Goal: Information Seeking & Learning: Compare options

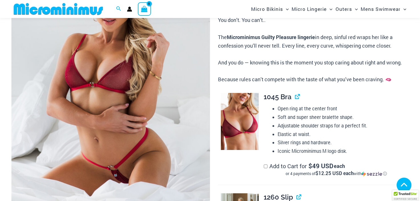
scroll to position [115, 0]
click at [115, 101] on img at bounding box center [110, 86] width 199 height 298
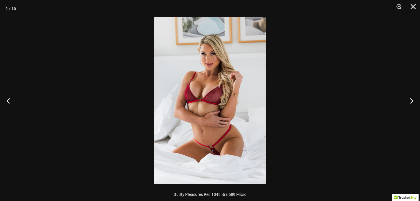
click at [210, 101] on img at bounding box center [209, 100] width 111 height 167
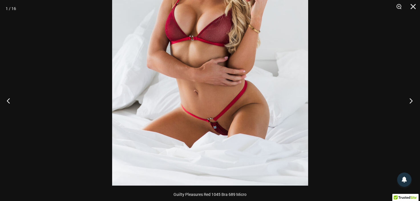
click at [411, 100] on button "Next" at bounding box center [409, 100] width 21 height 29
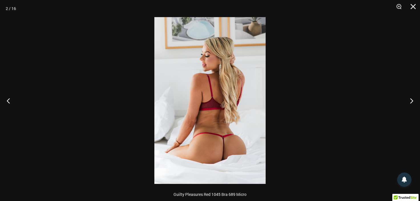
click at [251, 100] on img at bounding box center [209, 100] width 111 height 167
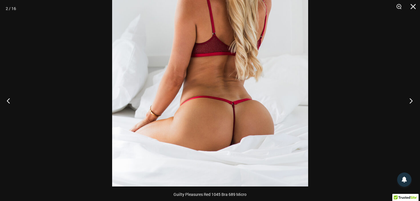
click at [409, 100] on button "Next" at bounding box center [409, 100] width 21 height 29
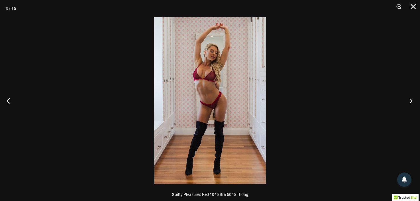
click at [409, 100] on button "Next" at bounding box center [409, 100] width 21 height 29
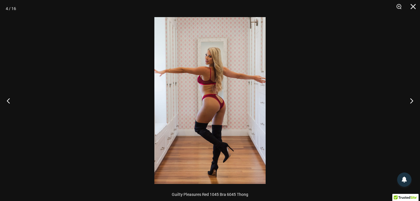
click at [242, 90] on img at bounding box center [209, 100] width 111 height 167
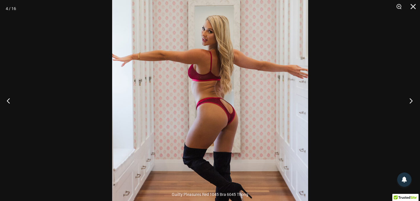
click at [411, 102] on button "Next" at bounding box center [409, 100] width 21 height 29
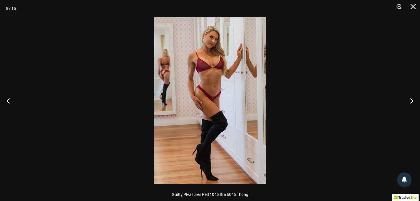
click at [237, 98] on img at bounding box center [209, 100] width 111 height 167
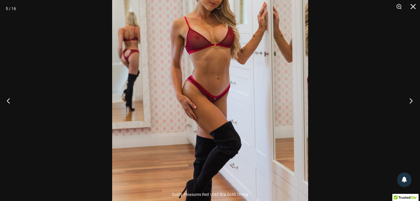
click at [408, 99] on button "Next" at bounding box center [409, 100] width 21 height 29
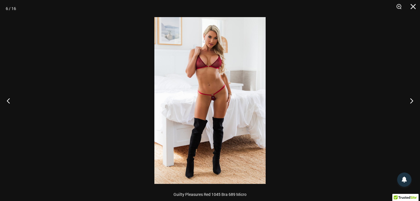
click at [227, 101] on img at bounding box center [209, 100] width 111 height 167
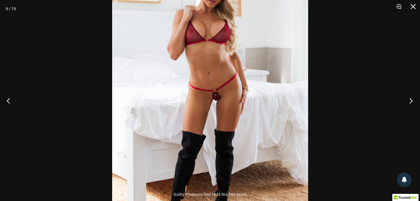
click at [408, 97] on button "Next" at bounding box center [409, 100] width 21 height 29
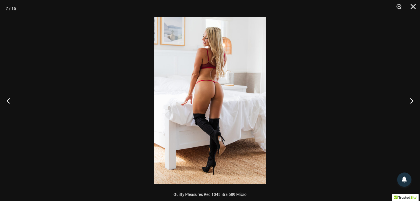
click at [208, 95] on img at bounding box center [209, 100] width 111 height 167
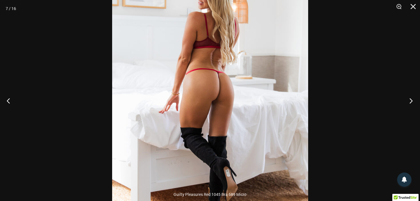
click at [411, 101] on button "Next" at bounding box center [409, 100] width 21 height 29
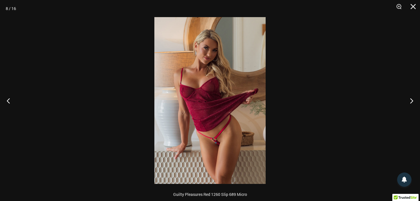
click at [227, 111] on img at bounding box center [209, 100] width 111 height 167
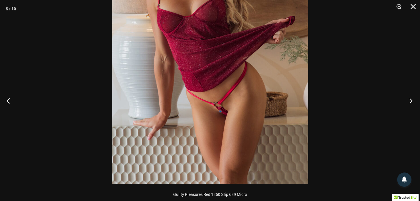
click at [411, 100] on button "Next" at bounding box center [409, 100] width 21 height 29
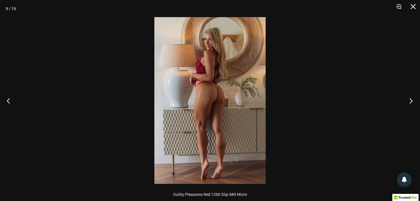
click at [412, 101] on button "Next" at bounding box center [409, 100] width 21 height 29
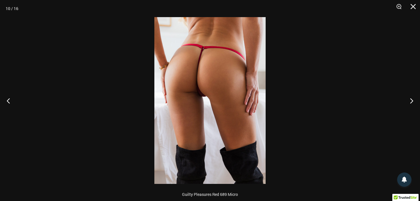
click at [222, 86] on img at bounding box center [209, 100] width 111 height 167
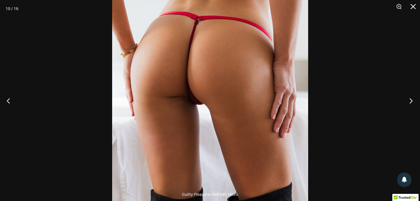
click at [411, 101] on button "Next" at bounding box center [409, 100] width 21 height 29
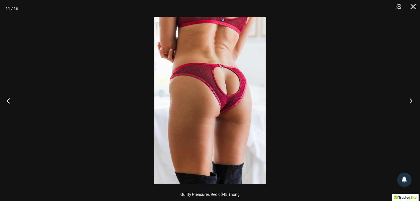
click at [411, 101] on button "Next" at bounding box center [409, 100] width 21 height 29
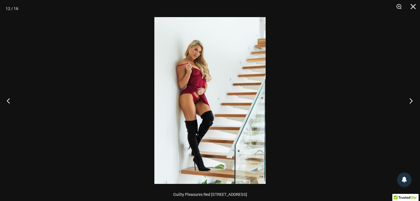
click at [411, 99] on button "Next" at bounding box center [409, 100] width 21 height 29
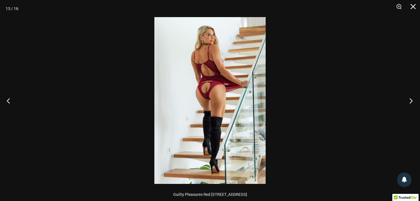
click at [411, 99] on button "Next" at bounding box center [409, 100] width 21 height 29
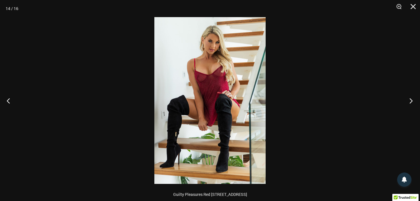
click at [411, 99] on button "Next" at bounding box center [409, 100] width 21 height 29
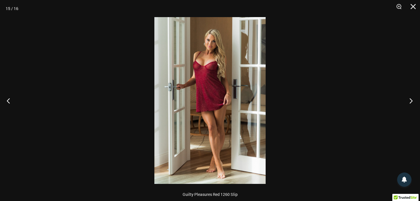
click at [411, 99] on button "Next" at bounding box center [409, 100] width 21 height 29
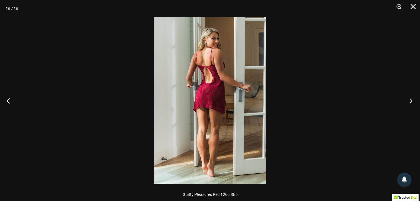
click at [411, 99] on button "Next" at bounding box center [409, 100] width 21 height 29
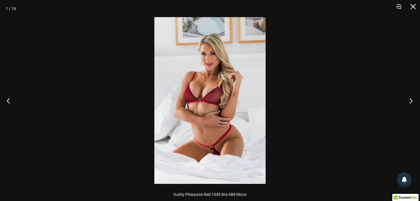
click at [411, 99] on button "Next" at bounding box center [409, 100] width 21 height 29
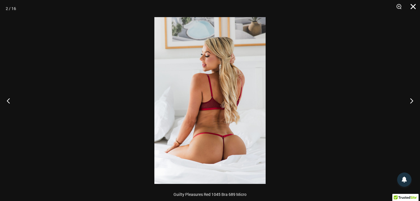
click at [413, 5] on button "Close" at bounding box center [411, 8] width 14 height 17
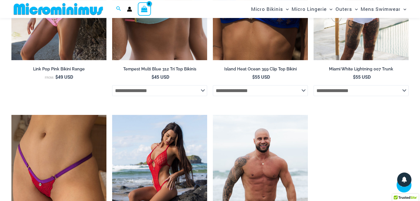
scroll to position [1412, 0]
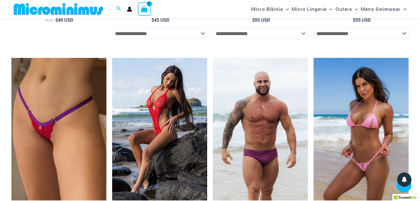
click at [350, 121] on img at bounding box center [361, 129] width 95 height 143
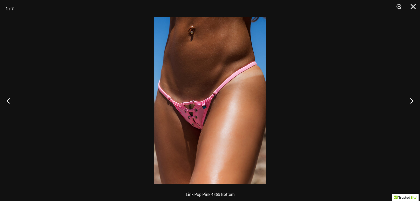
click at [203, 90] on img at bounding box center [209, 100] width 111 height 167
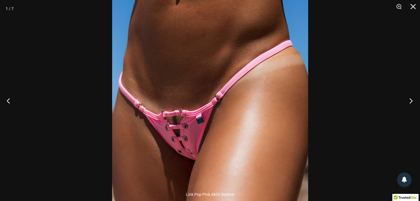
click at [413, 100] on button "Next" at bounding box center [409, 100] width 21 height 29
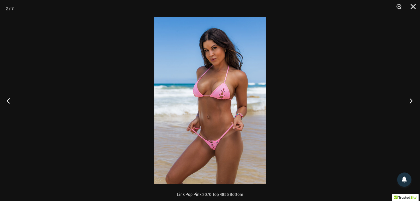
click at [410, 100] on button "Next" at bounding box center [409, 100] width 21 height 29
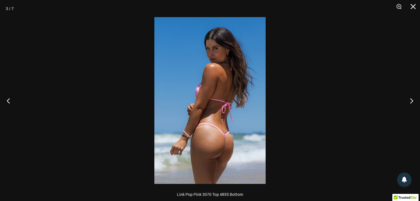
click at [251, 124] on img at bounding box center [209, 100] width 111 height 167
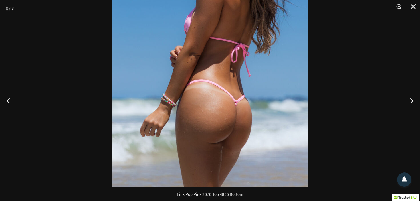
click at [243, 91] on img at bounding box center [210, 41] width 196 height 294
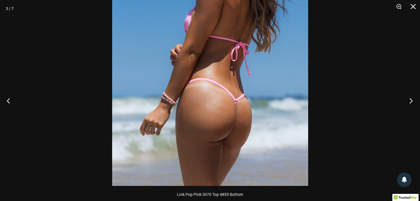
click at [411, 99] on button "Next" at bounding box center [409, 100] width 21 height 29
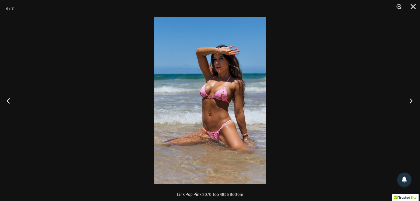
click at [411, 99] on button "Next" at bounding box center [409, 100] width 21 height 29
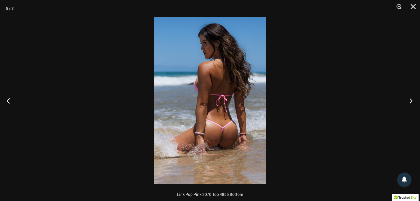
click at [411, 99] on button "Next" at bounding box center [409, 100] width 21 height 29
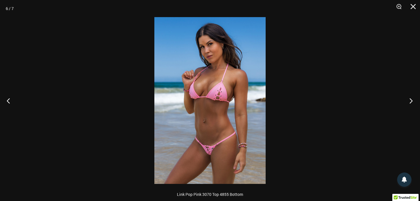
click at [411, 99] on button "Next" at bounding box center [409, 100] width 21 height 29
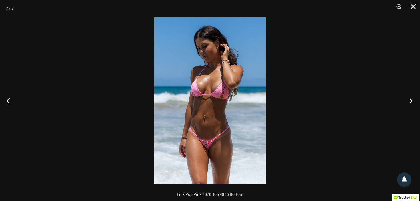
click at [411, 99] on button "Next" at bounding box center [409, 100] width 21 height 29
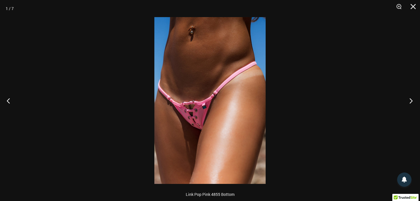
click at [411, 99] on button "Next" at bounding box center [409, 100] width 21 height 29
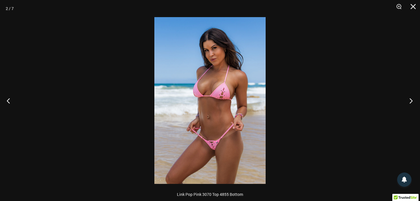
click at [411, 99] on button "Next" at bounding box center [409, 100] width 21 height 29
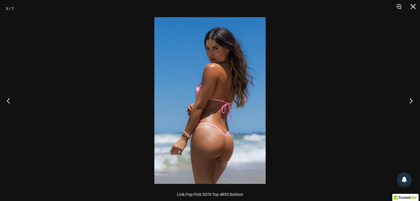
click at [411, 99] on button "Next" at bounding box center [409, 100] width 21 height 29
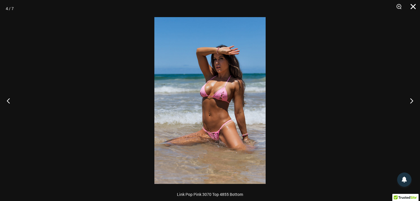
click at [411, 7] on button "Close" at bounding box center [411, 8] width 14 height 17
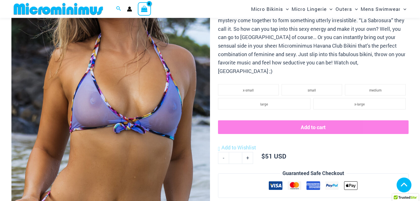
scroll to position [146, 0]
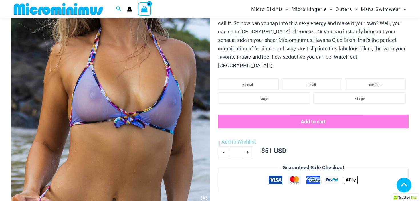
click at [124, 95] on img at bounding box center [110, 55] width 199 height 298
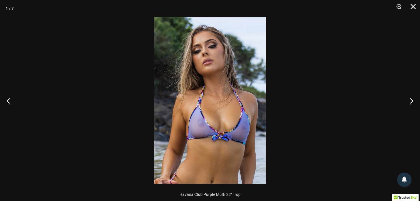
click at [212, 111] on img at bounding box center [209, 100] width 111 height 167
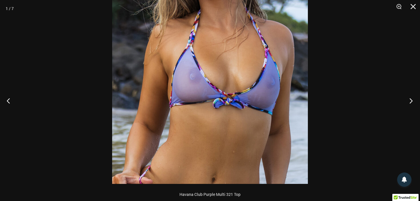
click at [413, 100] on button "Next" at bounding box center [409, 100] width 21 height 29
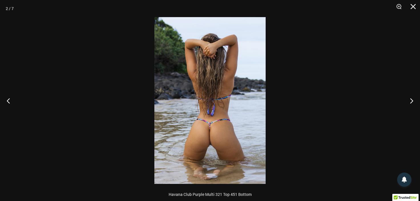
click at [223, 111] on img at bounding box center [209, 100] width 111 height 167
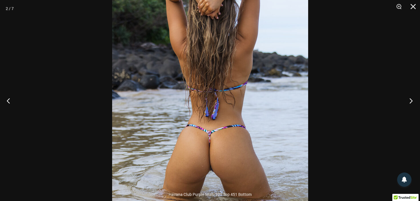
click at [412, 101] on button "Next" at bounding box center [409, 100] width 21 height 29
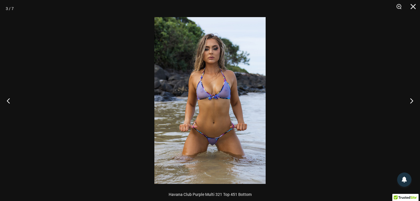
click at [230, 99] on img at bounding box center [209, 100] width 111 height 167
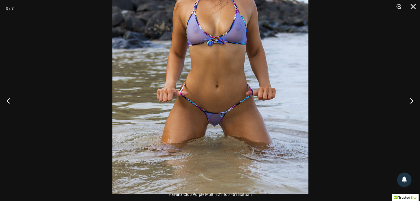
click at [223, 77] on img at bounding box center [210, 47] width 196 height 294
click at [411, 100] on button "Next" at bounding box center [409, 100] width 21 height 29
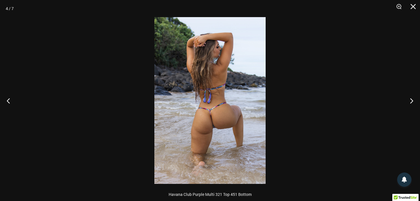
click at [220, 115] on img at bounding box center [209, 100] width 111 height 167
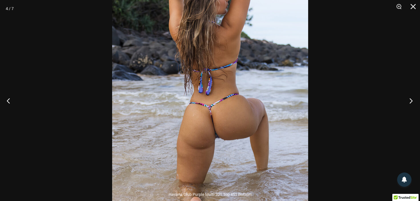
click at [410, 101] on button "Next" at bounding box center [409, 100] width 21 height 29
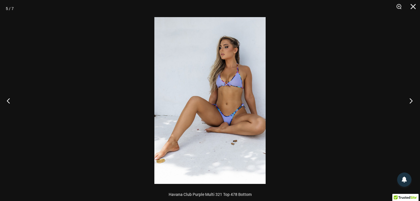
click at [410, 101] on button "Next" at bounding box center [409, 100] width 21 height 29
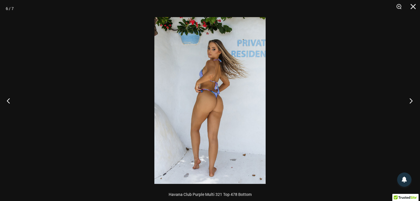
click at [410, 101] on button "Next" at bounding box center [409, 100] width 21 height 29
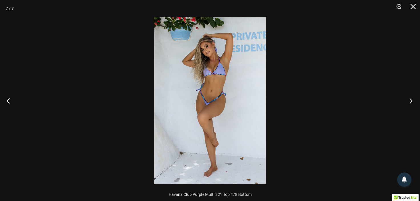
click at [410, 101] on button "Next" at bounding box center [409, 100] width 21 height 29
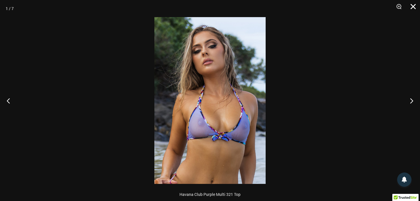
click at [415, 5] on button "Close" at bounding box center [411, 8] width 14 height 17
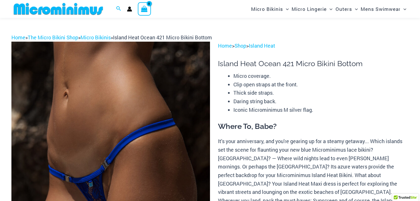
scroll to position [85, 0]
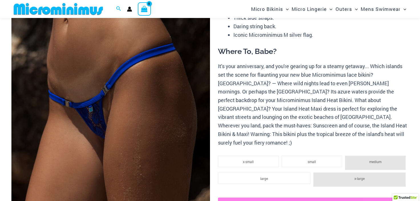
click at [133, 95] on img at bounding box center [110, 116] width 199 height 298
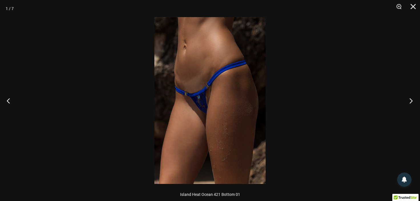
click at [413, 102] on button "Next" at bounding box center [409, 100] width 21 height 29
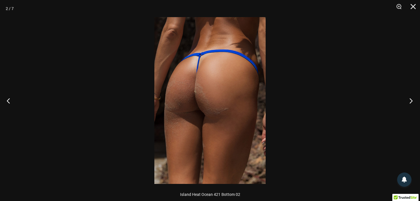
click at [413, 102] on button "Next" at bounding box center [409, 100] width 21 height 29
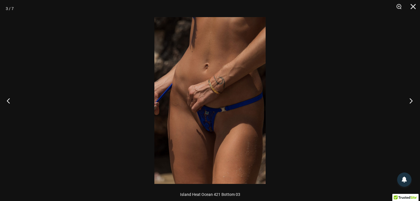
click at [413, 102] on button "Next" at bounding box center [409, 100] width 21 height 29
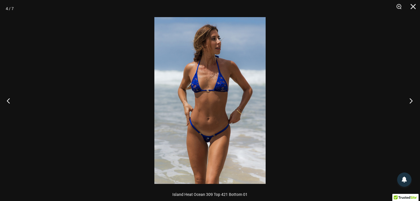
click at [413, 102] on button "Next" at bounding box center [409, 100] width 21 height 29
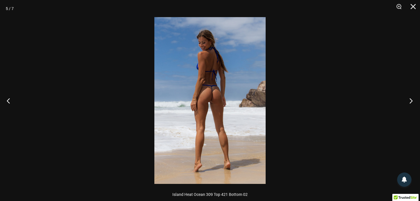
click at [413, 102] on button "Next" at bounding box center [409, 100] width 21 height 29
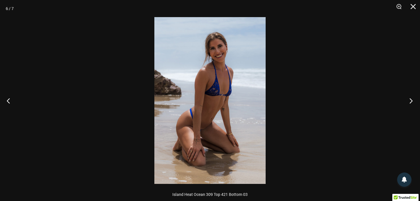
click at [413, 102] on button "Next" at bounding box center [409, 100] width 21 height 29
